Goal: Task Accomplishment & Management: Manage account settings

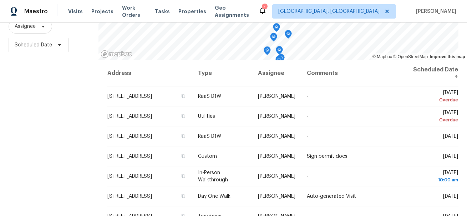
scroll to position [107, 0]
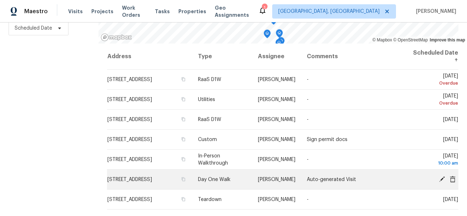
click at [454, 180] on icon at bounding box center [453, 178] width 6 height 6
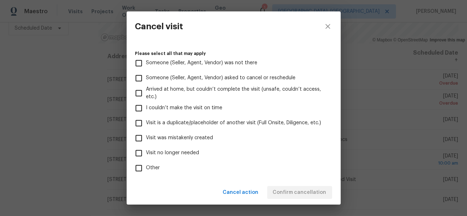
scroll to position [95, 0]
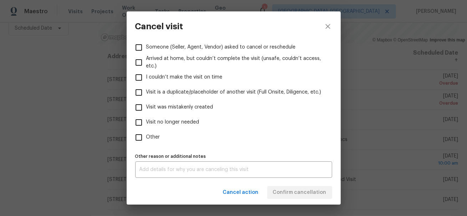
click at [192, 108] on span "Visit was mistakenly created" at bounding box center [179, 106] width 67 height 7
click at [146, 108] on input "Visit was mistakenly created" at bounding box center [138, 107] width 15 height 15
checkbox input "true"
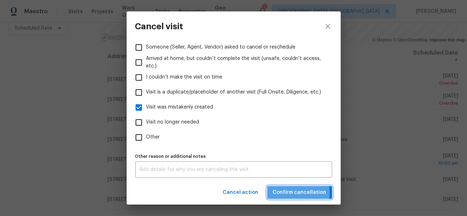
click at [287, 194] on span "Confirm cancellation" at bounding box center [299, 192] width 53 height 9
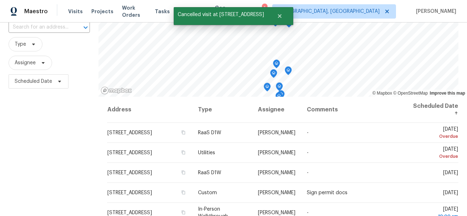
scroll to position [107, 0]
